Goal: Find contact information: Find contact information

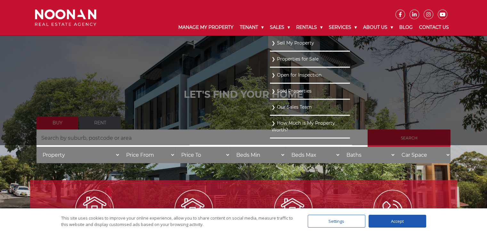
click at [280, 107] on link "Our Sales Team" at bounding box center [309, 107] width 77 height 9
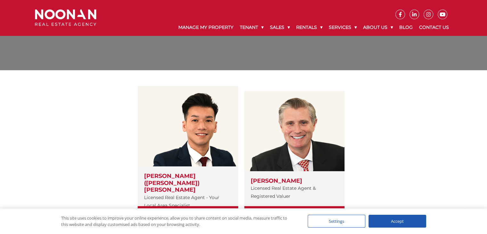
scroll to position [64, 0]
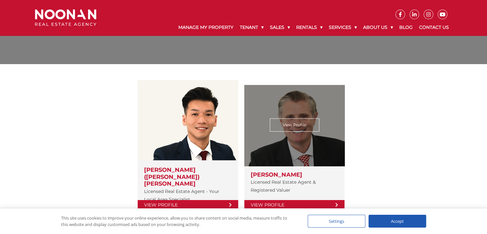
click at [294, 121] on link "View Profile" at bounding box center [294, 124] width 50 height 13
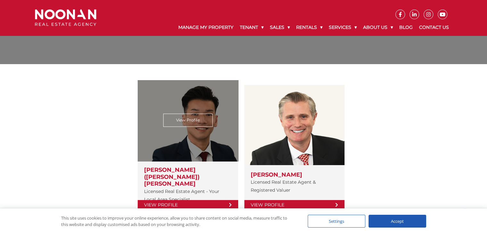
click at [188, 201] on link "View Profile" at bounding box center [188, 205] width 100 height 10
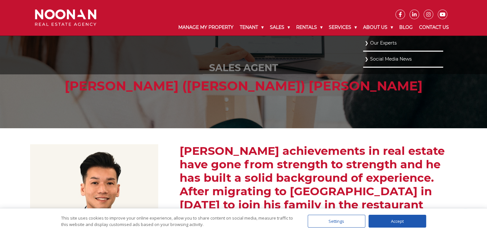
click at [372, 43] on link "Our Experts" at bounding box center [402, 43] width 77 height 9
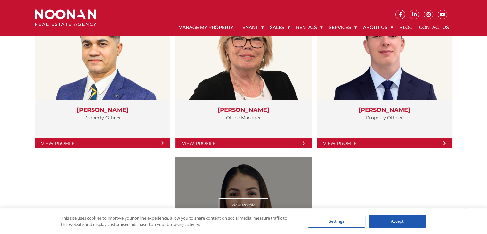
scroll to position [1122, 0]
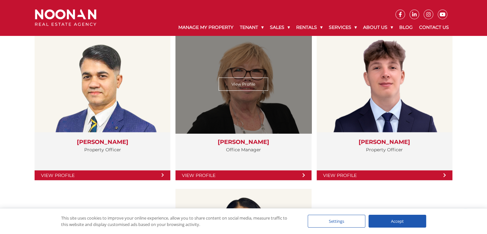
click at [273, 95] on div "View Profile" at bounding box center [243, 83] width 140 height 99
click at [256, 172] on link "View Profile" at bounding box center [243, 175] width 136 height 10
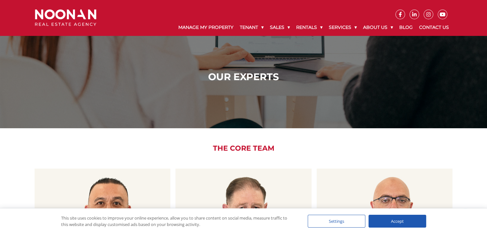
scroll to position [160, 0]
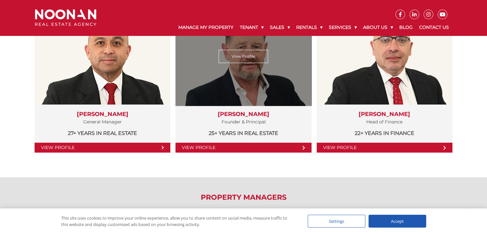
click at [242, 149] on link "View Profile" at bounding box center [243, 147] width 136 height 10
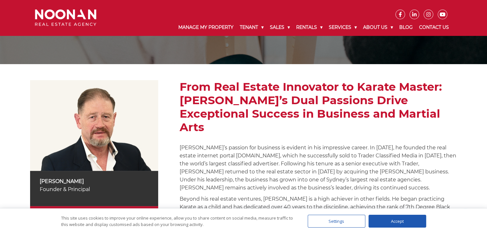
scroll to position [96, 0]
